Goal: Participate in discussion

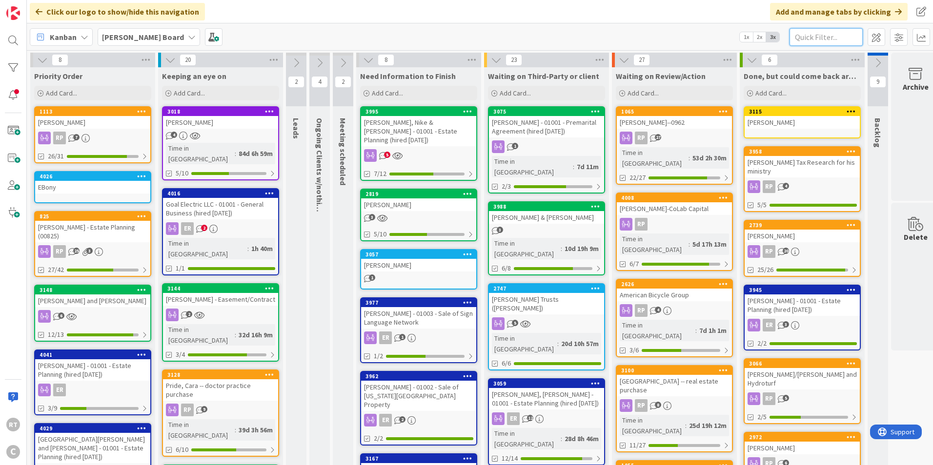
click at [817, 35] on input "text" at bounding box center [825, 37] width 73 height 18
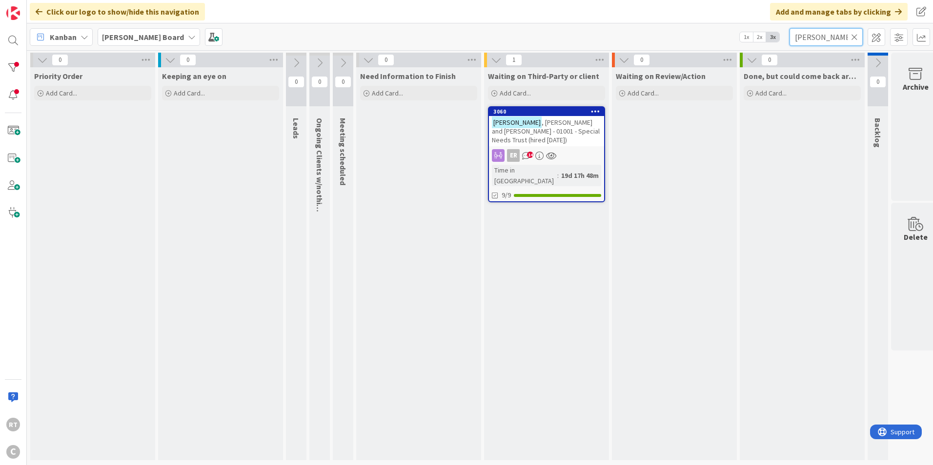
type input "[PERSON_NAME]"
click at [551, 121] on span ", [PERSON_NAME] and [PERSON_NAME] - 01001 - Special Needs Trust (hired [DATE])" at bounding box center [546, 131] width 108 height 26
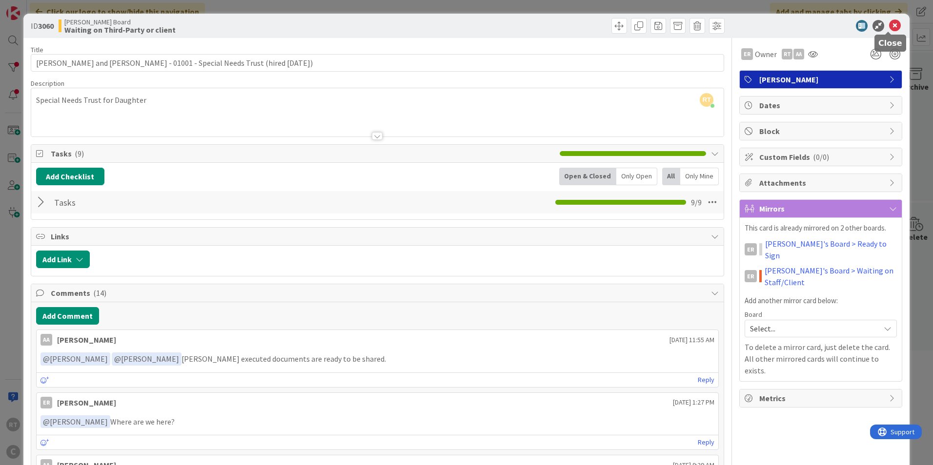
click at [892, 30] on icon at bounding box center [895, 26] width 12 height 12
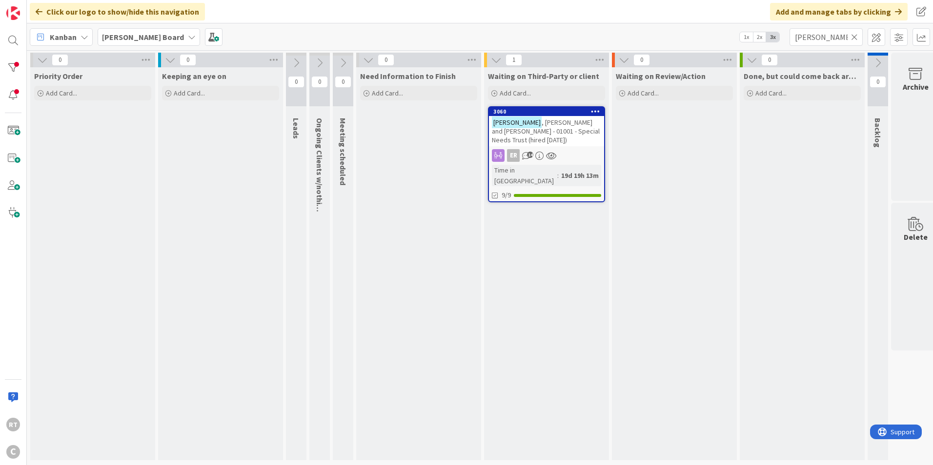
click at [855, 39] on icon at bounding box center [854, 37] width 7 height 9
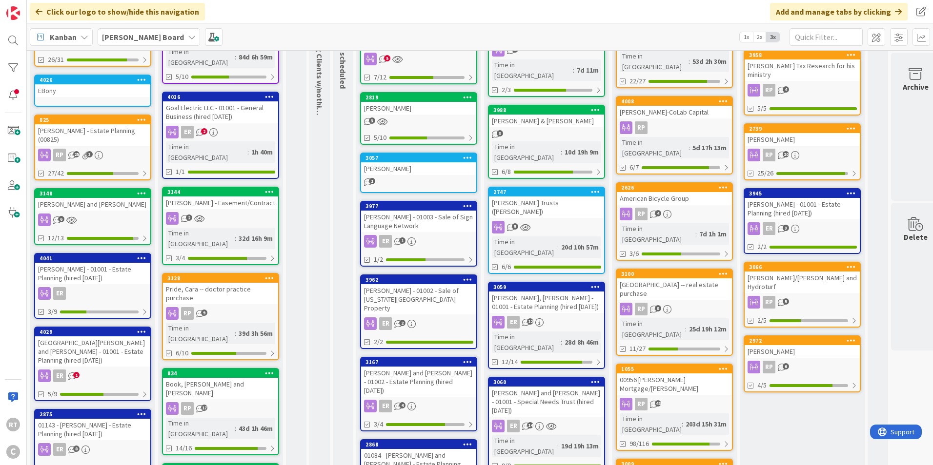
scroll to position [98, 0]
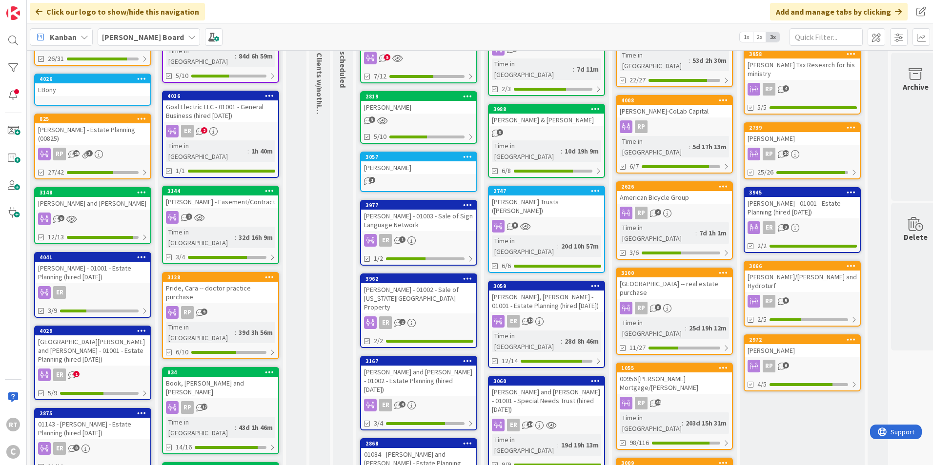
click at [532, 386] on div "[PERSON_NAME] and [PERSON_NAME] - 01001 - Special Needs Trust (hired [DATE])" at bounding box center [546, 401] width 115 height 30
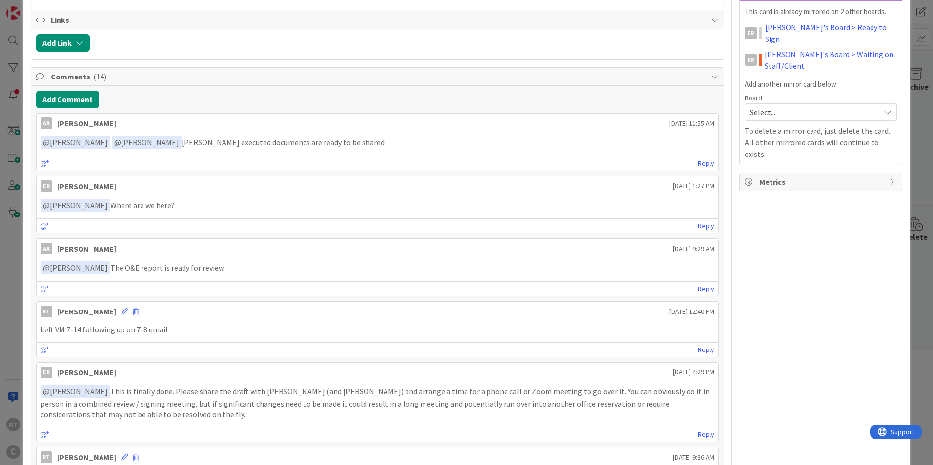
scroll to position [73, 0]
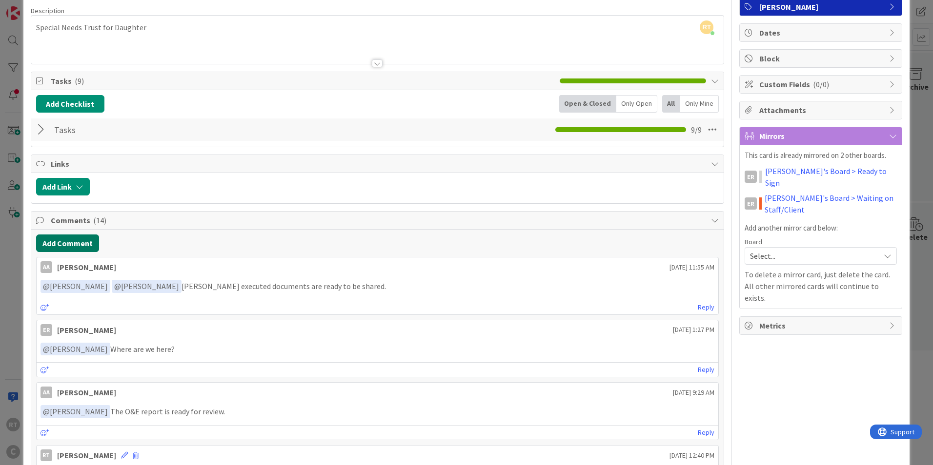
click at [68, 240] on button "Add Comment" at bounding box center [67, 244] width 63 height 18
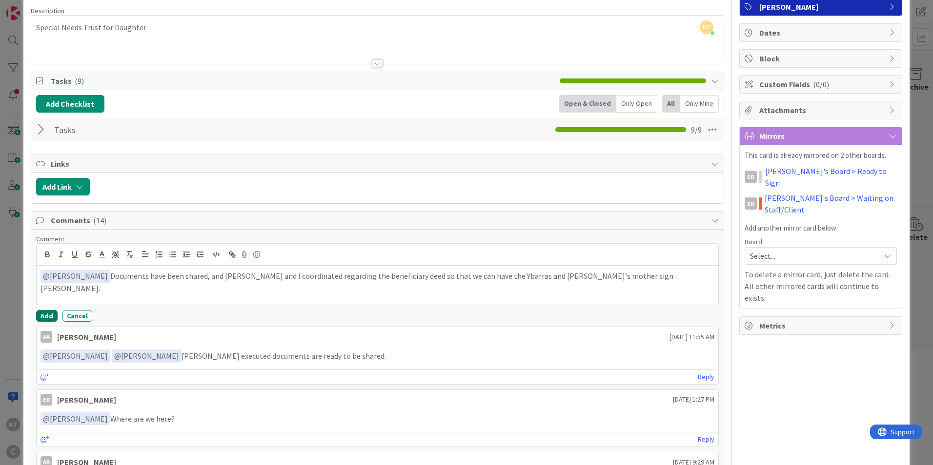
click at [51, 319] on button "Add" at bounding box center [46, 316] width 21 height 12
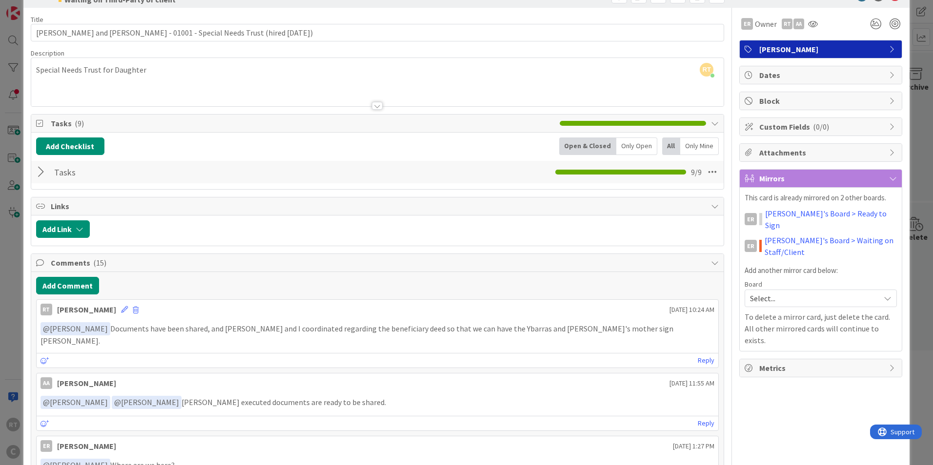
scroll to position [0, 0]
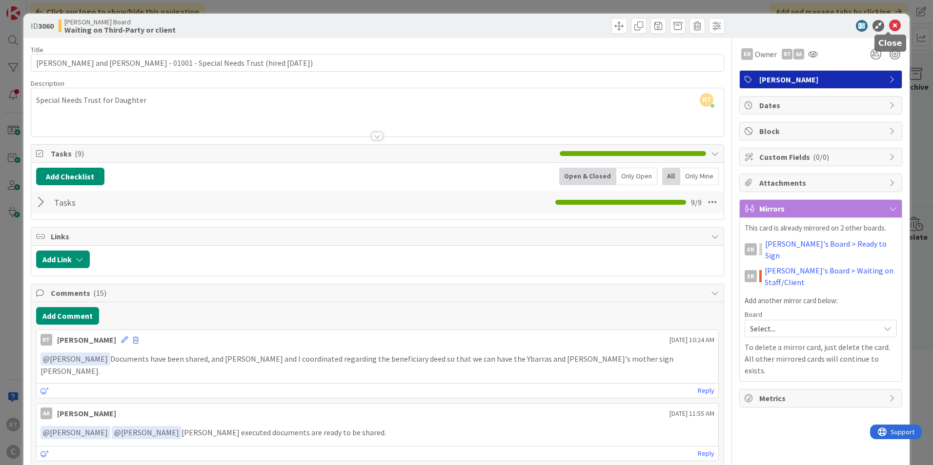
click at [889, 26] on icon at bounding box center [895, 26] width 12 height 12
